Goal: Transaction & Acquisition: Purchase product/service

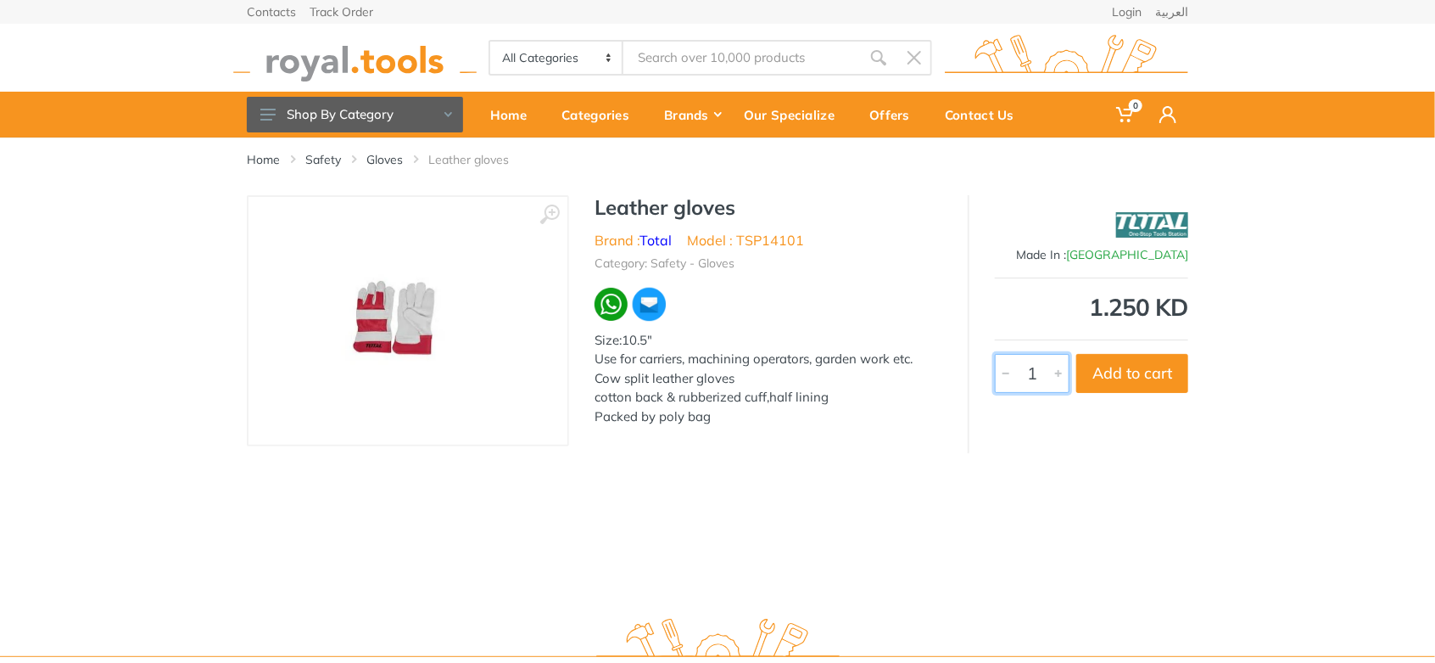
click at [1038, 371] on input "1" at bounding box center [1032, 373] width 75 height 39
click at [1136, 367] on button "Add to cart" at bounding box center [1133, 373] width 112 height 39
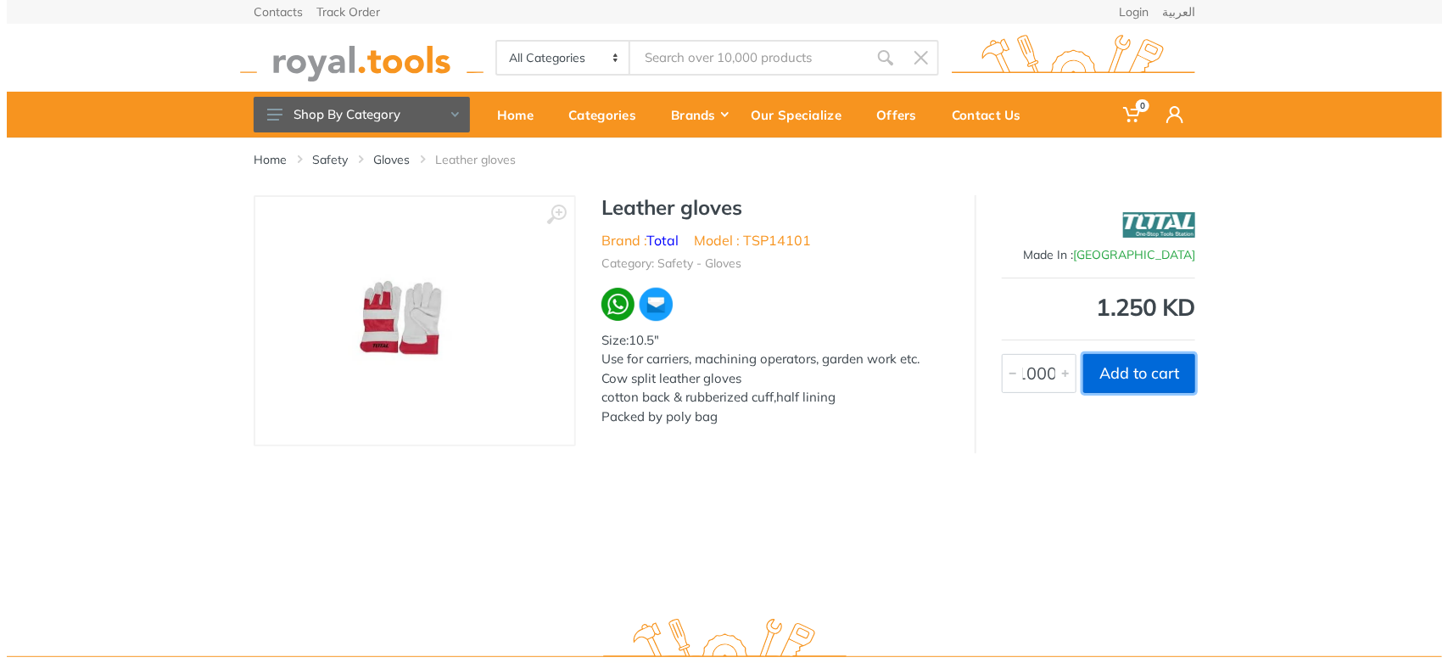
scroll to position [0, 0]
type input "1"
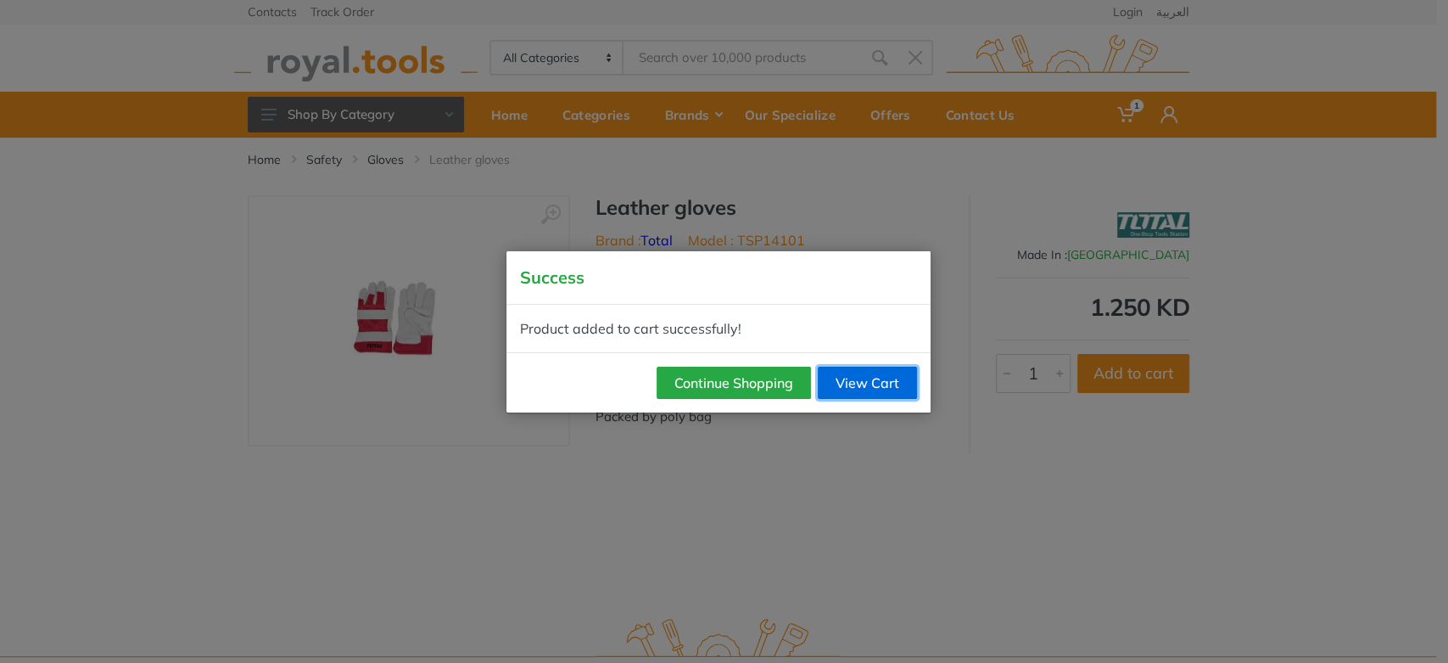
click at [861, 395] on link "View Cart" at bounding box center [867, 383] width 99 height 32
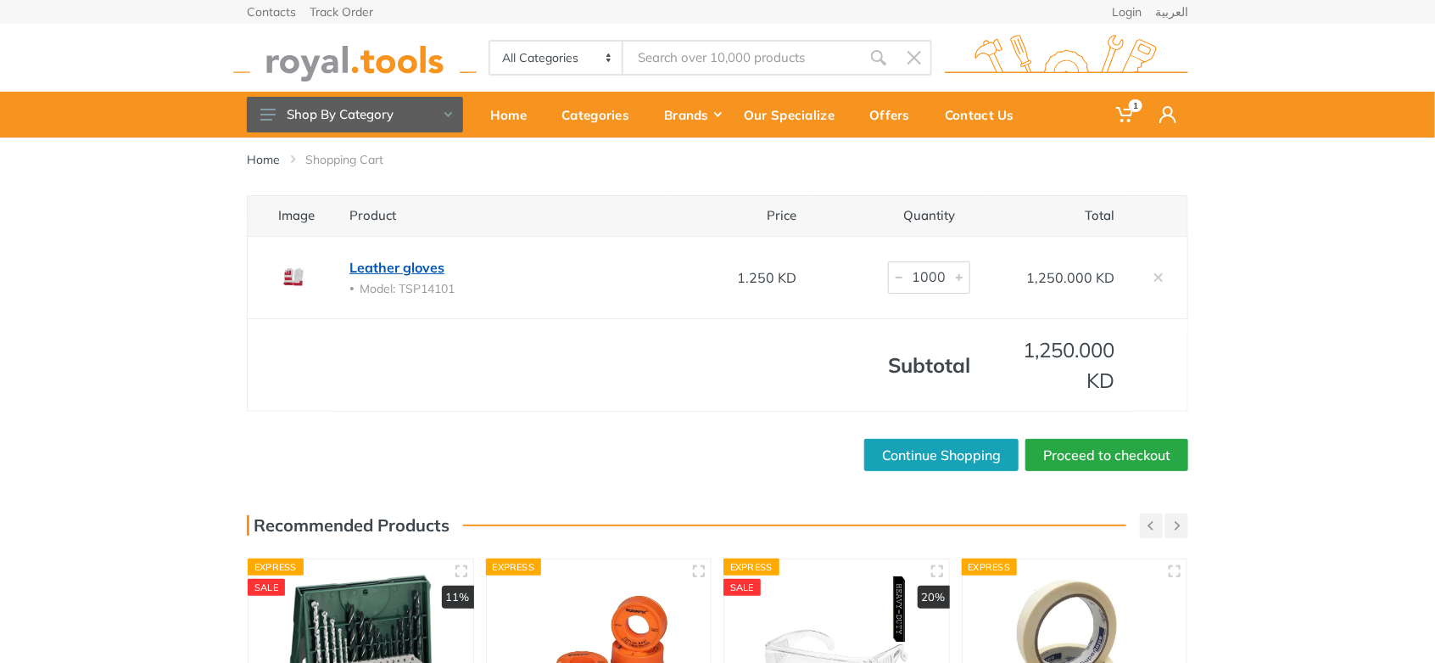
click at [401, 275] on link "Leather gloves" at bounding box center [397, 267] width 95 height 17
